Goal: Information Seeking & Learning: Learn about a topic

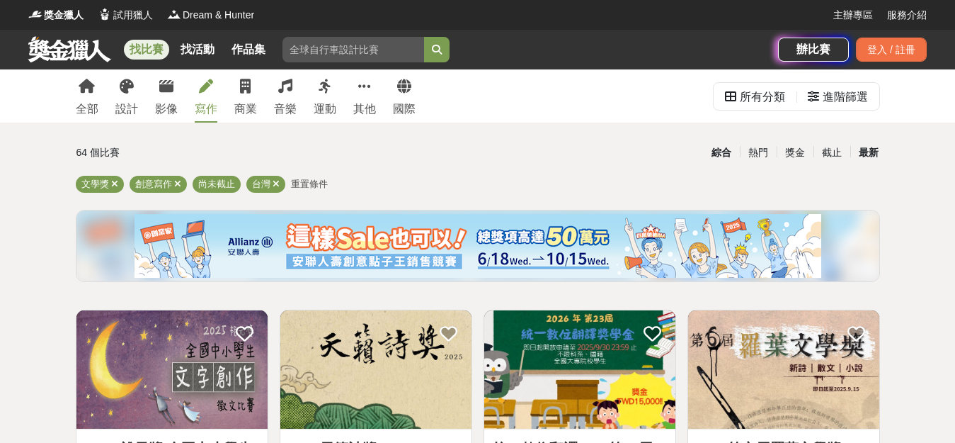
click at [873, 158] on div "最新" at bounding box center [869, 152] width 37 height 25
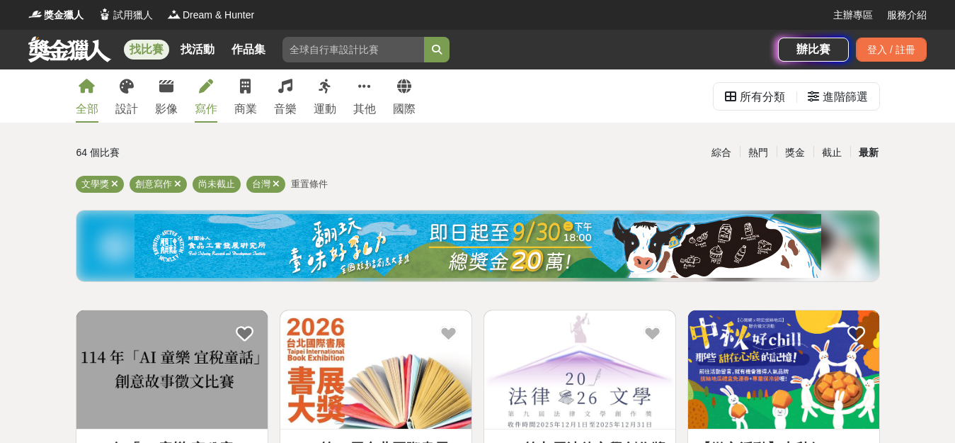
click at [93, 87] on icon at bounding box center [87, 86] width 16 height 14
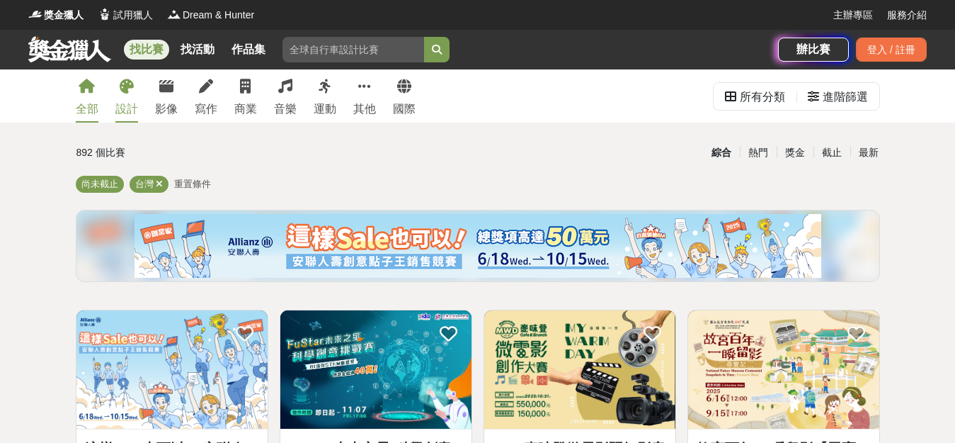
click at [129, 93] on link "設計" at bounding box center [126, 95] width 23 height 53
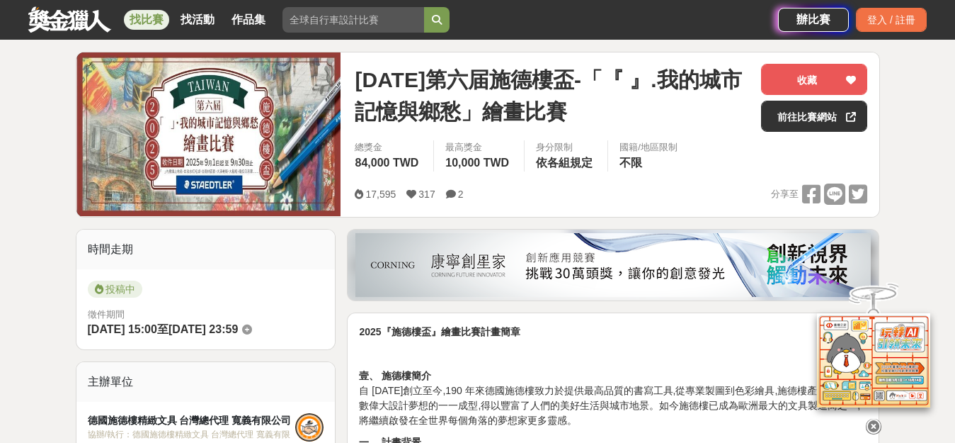
scroll to position [109, 0]
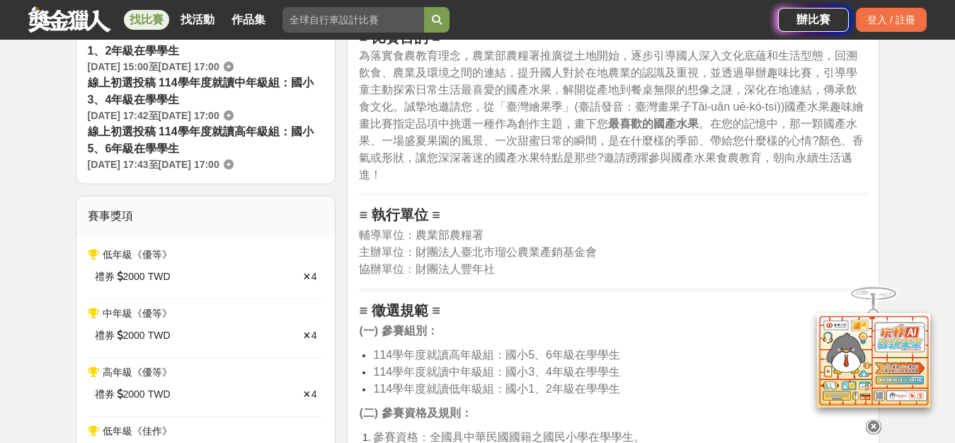
scroll to position [567, 0]
